Goal: Use online tool/utility

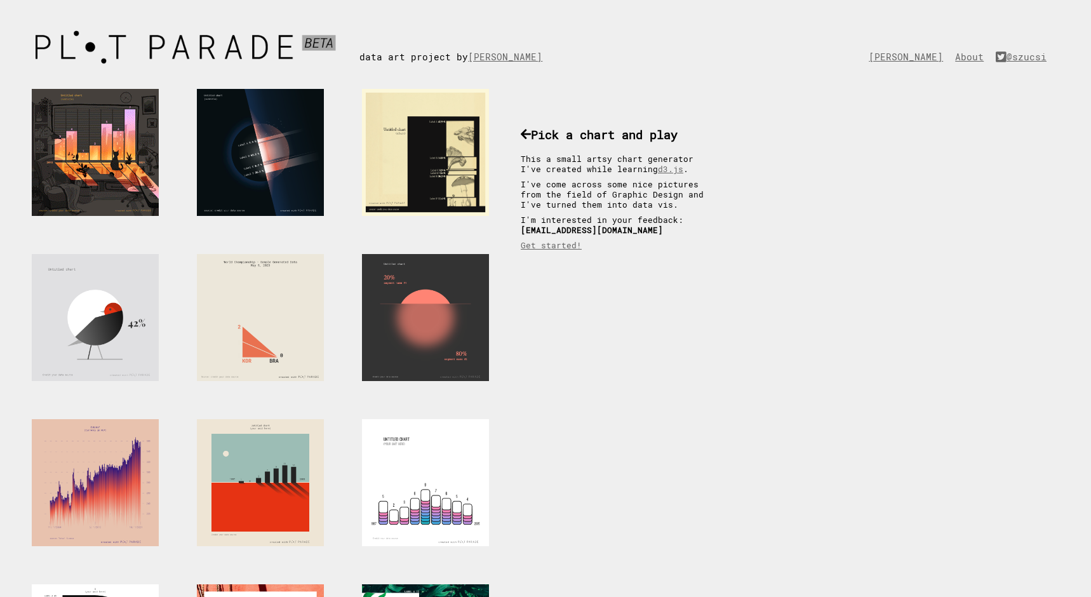
click at [127, 155] on div at bounding box center [95, 152] width 127 height 127
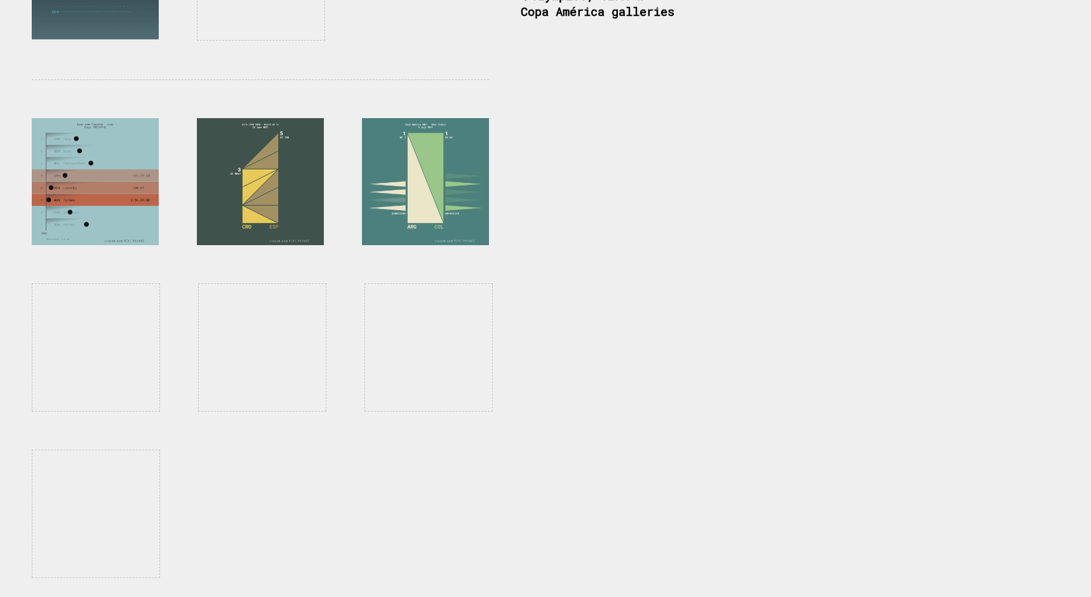
scroll to position [1002, 0]
click at [135, 157] on div at bounding box center [95, 181] width 127 height 127
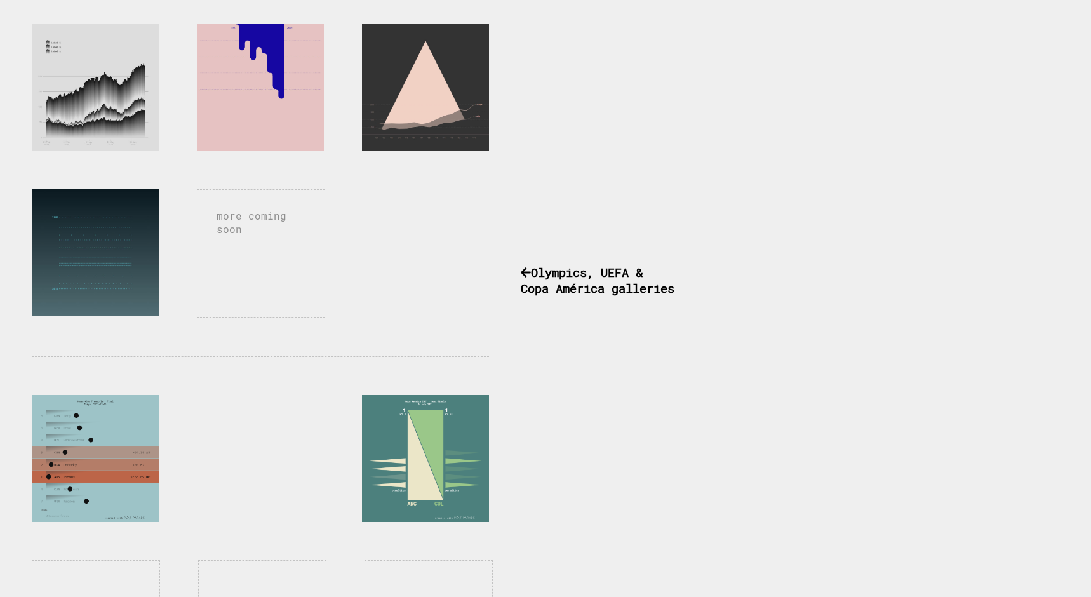
scroll to position [30, 0]
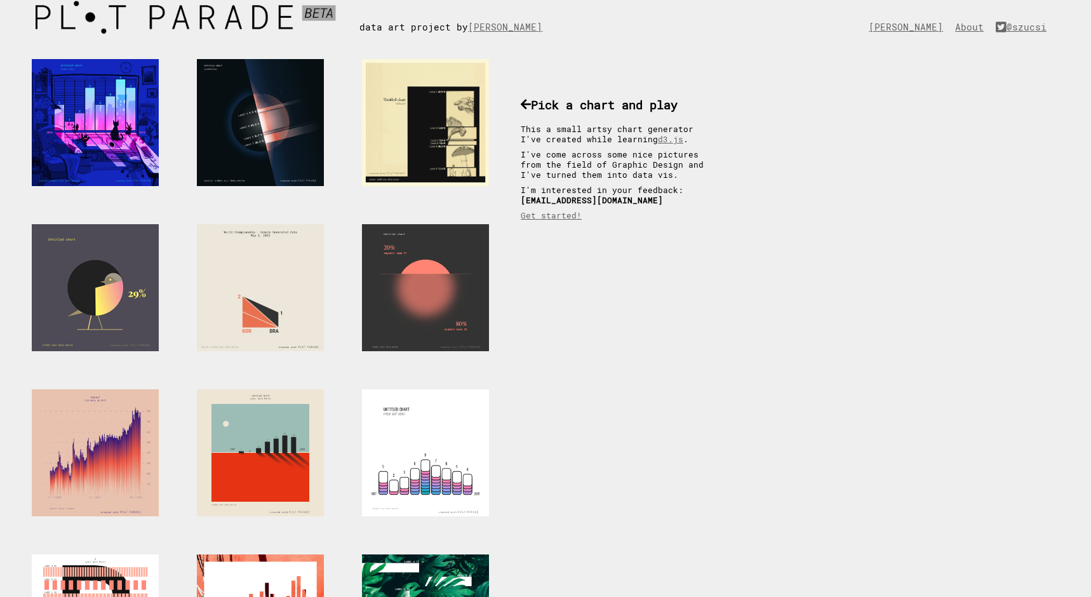
click at [128, 270] on div at bounding box center [95, 287] width 127 height 127
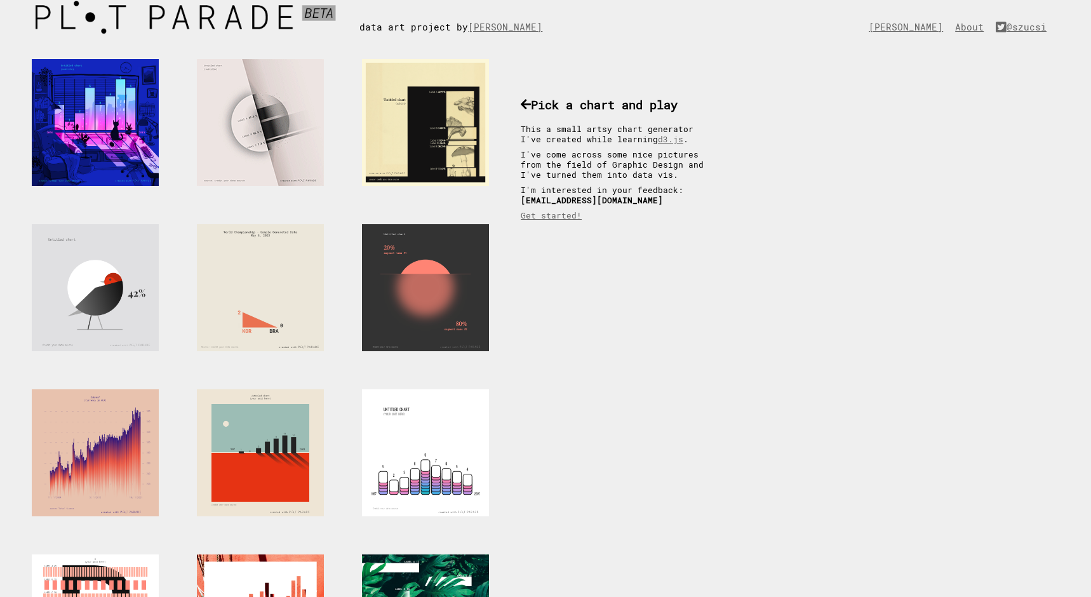
click at [256, 116] on div at bounding box center [260, 122] width 127 height 127
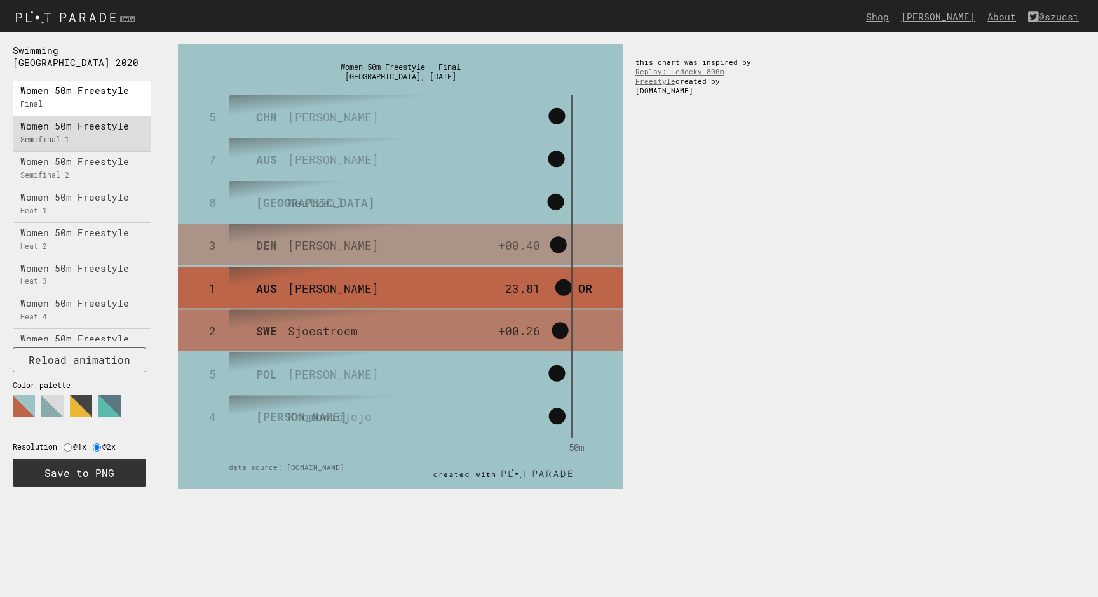
click at [86, 123] on p "Women 50m Freestyle" at bounding box center [85, 127] width 130 height 8
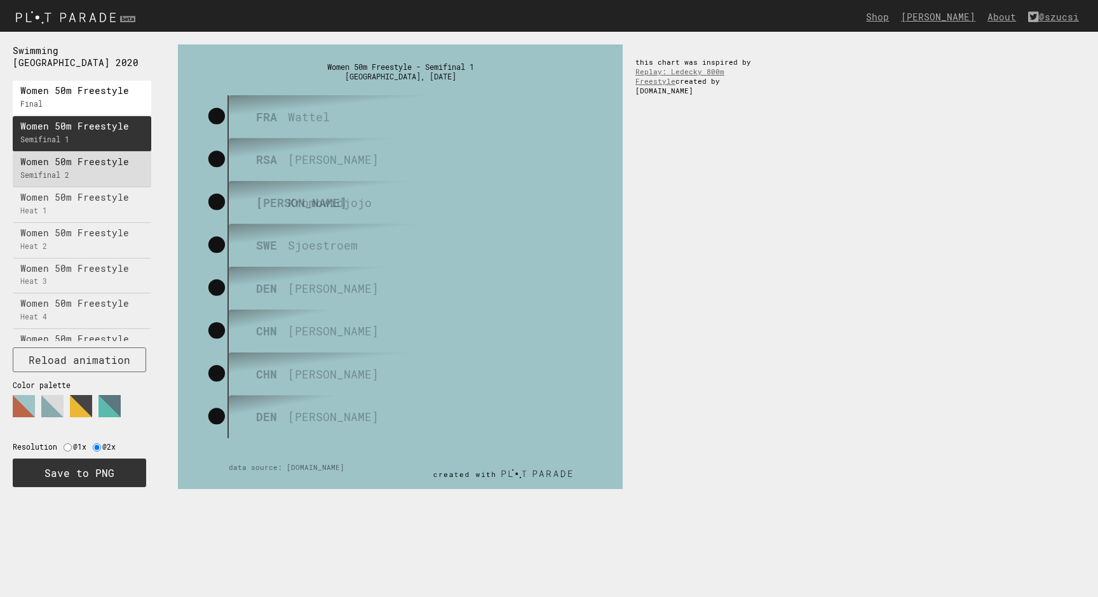
click at [84, 156] on div "Women 50m Freestyle Semifinal 2" at bounding box center [82, 170] width 138 height 36
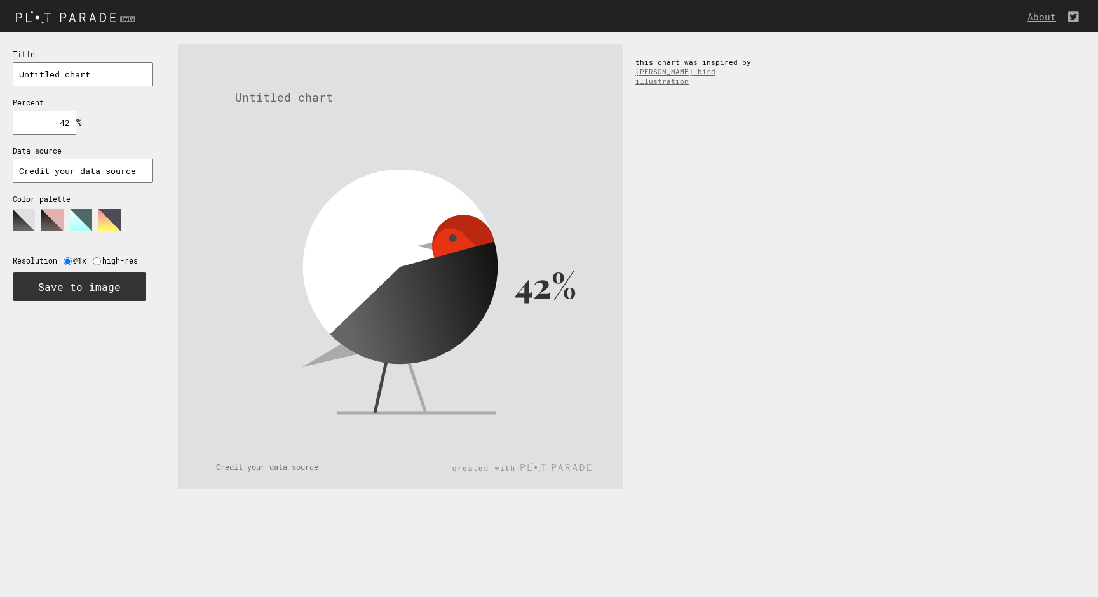
click at [53, 202] on div "Title Untitled chart Percent 42 % needs to be between 0% and 100% Data source C…" at bounding box center [82, 174] width 165 height 285
click at [55, 210] on polygon at bounding box center [52, 220] width 22 height 22
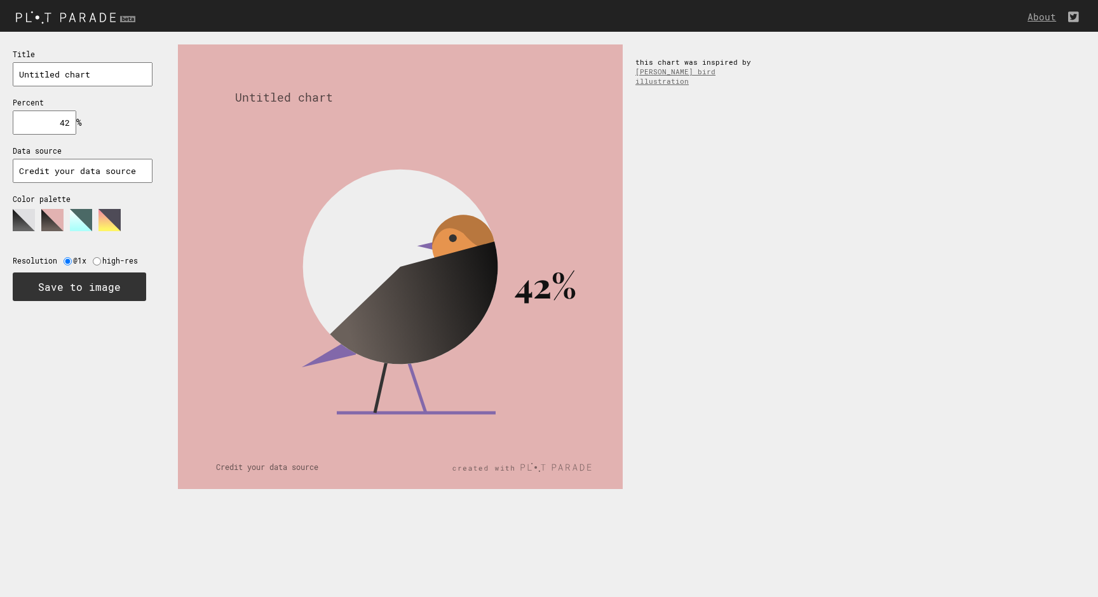
click at [85, 209] on polygon at bounding box center [81, 220] width 22 height 22
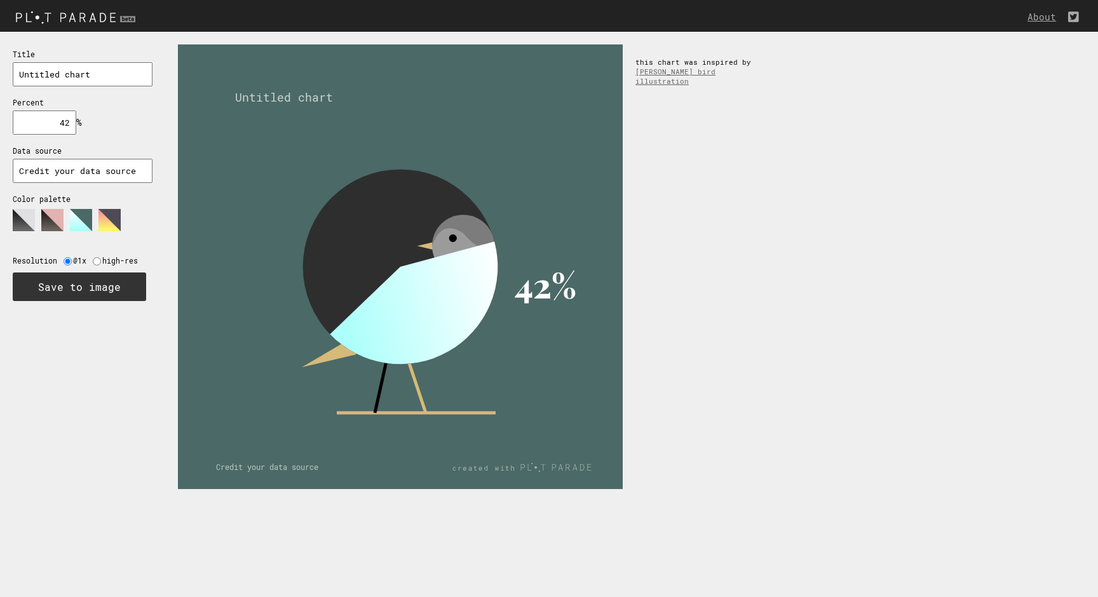
click at [116, 211] on polygon at bounding box center [109, 220] width 22 height 22
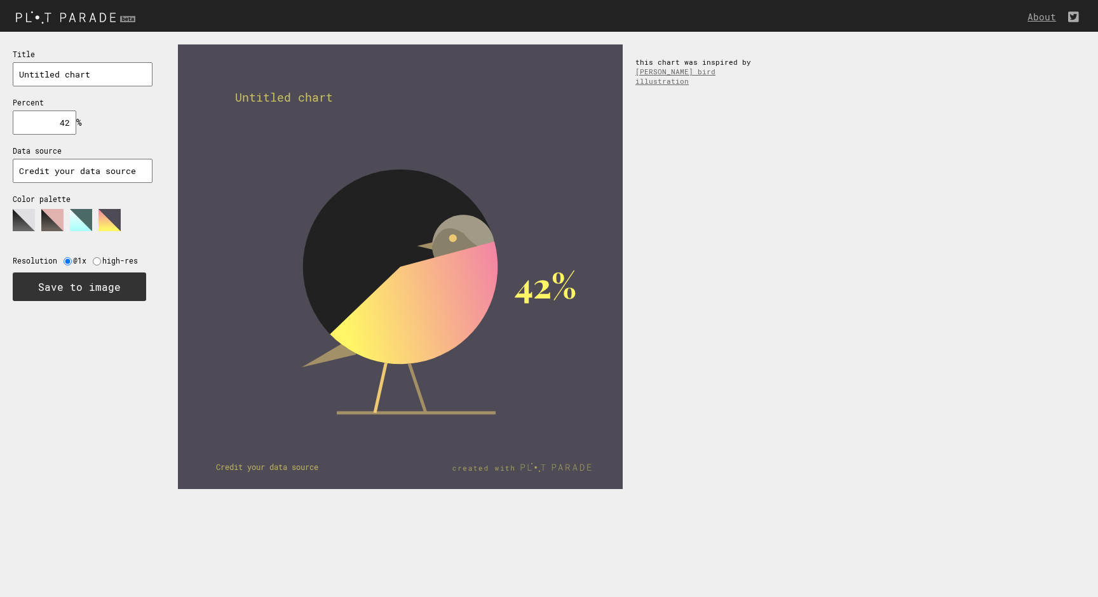
click at [81, 219] on polygon at bounding box center [81, 220] width 22 height 22
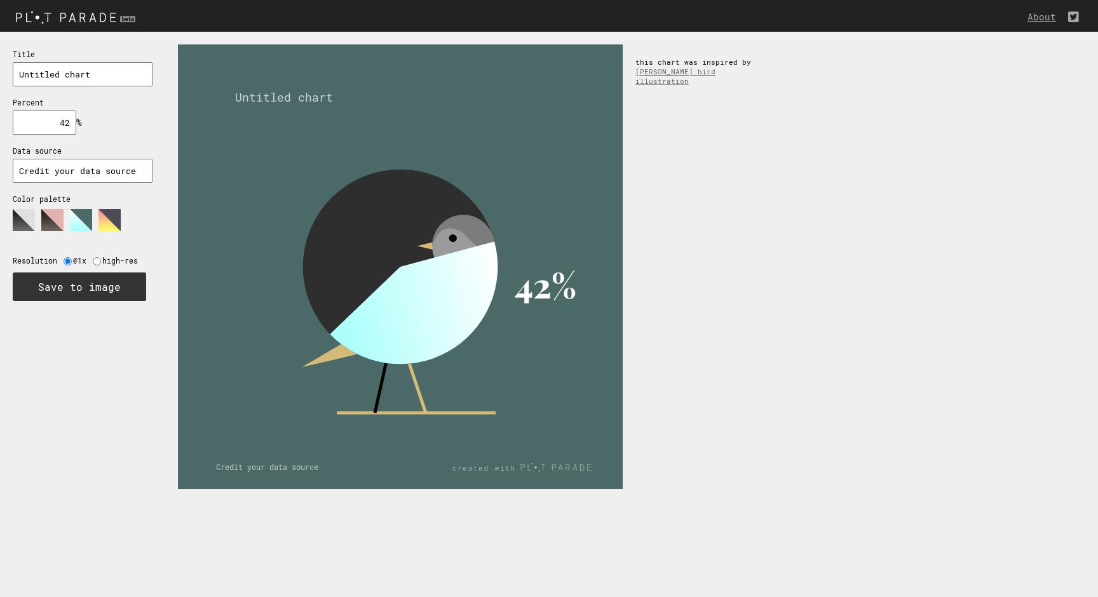
click at [61, 122] on input "42" at bounding box center [45, 123] width 64 height 24
click at [69, 118] on input "50" at bounding box center [45, 123] width 64 height 24
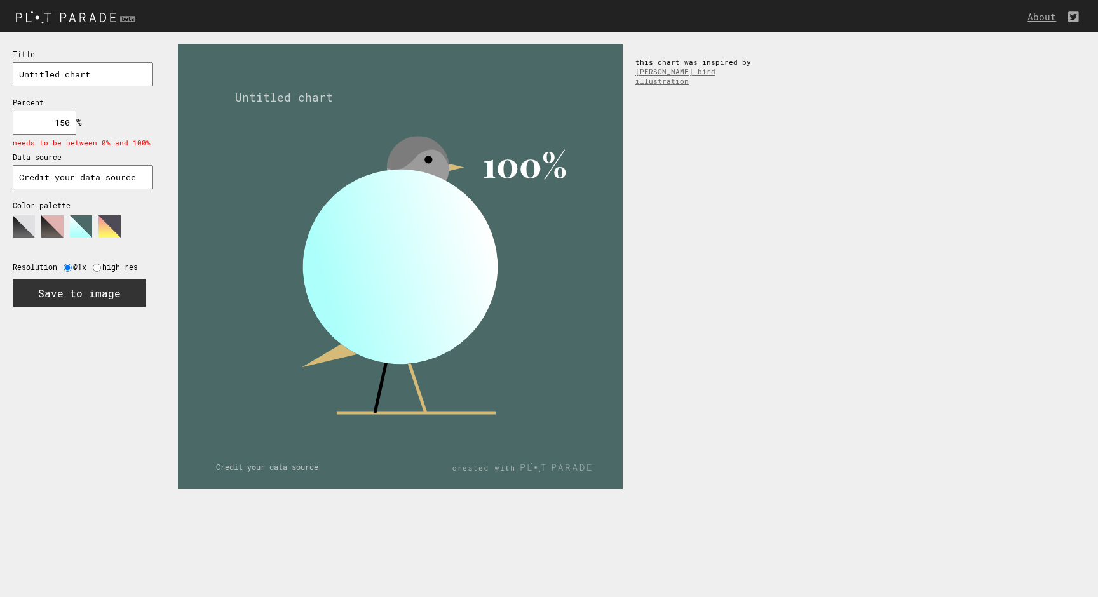
click at [64, 121] on input "150" at bounding box center [45, 123] width 64 height 24
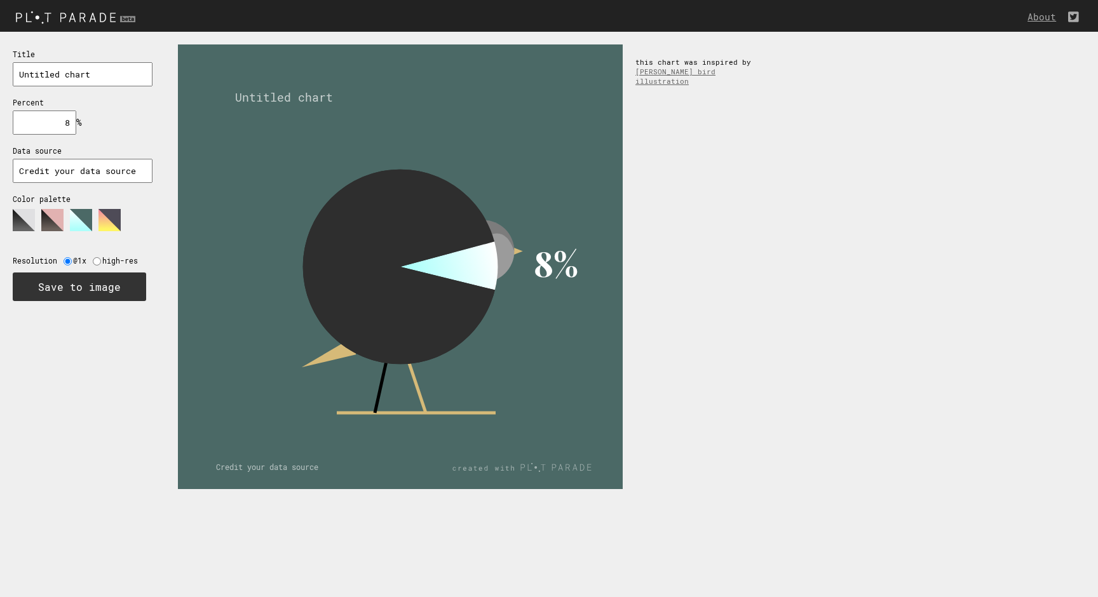
type input "80"
